Goal: Obtain resource: Download file/media

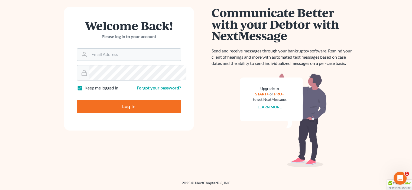
type input "[EMAIL_ADDRESS][DOMAIN_NAME]"
click at [126, 107] on input "Log In" at bounding box center [129, 107] width 104 height 14
type input "Thinking..."
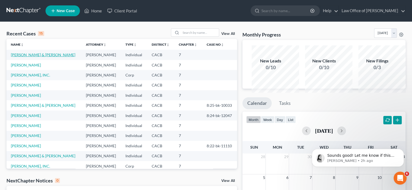
click at [34, 57] on link "Ross, John & Jessica" at bounding box center [43, 55] width 64 height 5
select select "10"
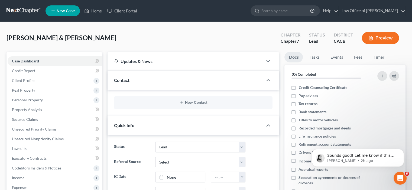
click at [378, 44] on button "Preview" at bounding box center [380, 38] width 37 height 12
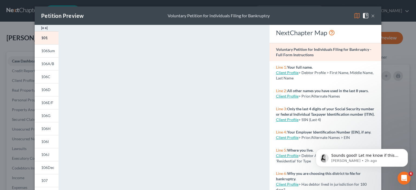
click at [375, 19] on button "×" at bounding box center [373, 15] width 4 height 6
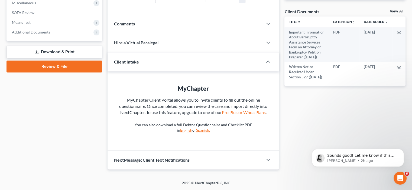
scroll to position [190, 0]
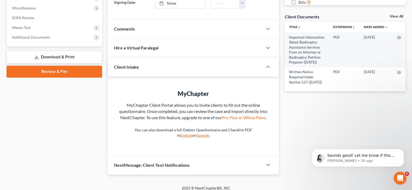
click at [52, 64] on link "Download & Print" at bounding box center [54, 57] width 96 height 13
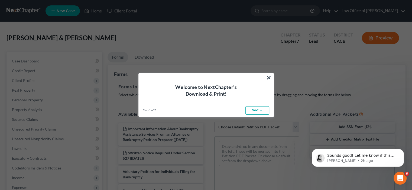
click at [245, 113] on link "Next →" at bounding box center [257, 110] width 24 height 9
select select "0"
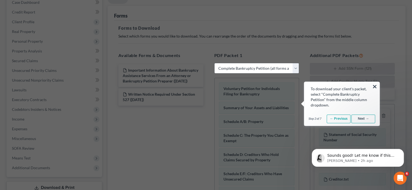
scroll to position [126, 0]
